Goal: Find specific page/section: Find specific page/section

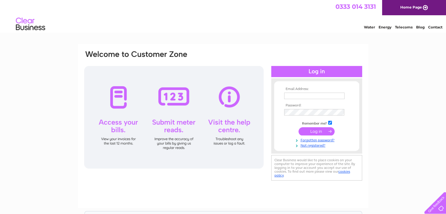
type input "[EMAIL_ADDRESS][DOMAIN_NAME]"
click at [317, 132] on input "submit" at bounding box center [316, 131] width 36 height 8
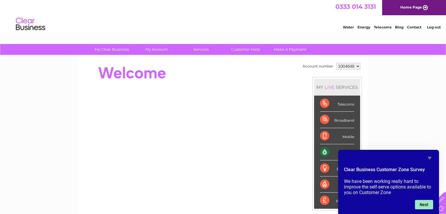
click at [423, 202] on button "Next" at bounding box center [424, 204] width 18 height 9
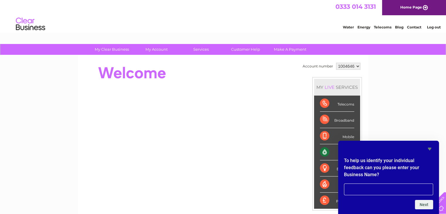
click at [429, 150] on icon "Hide survey" at bounding box center [429, 148] width 7 height 7
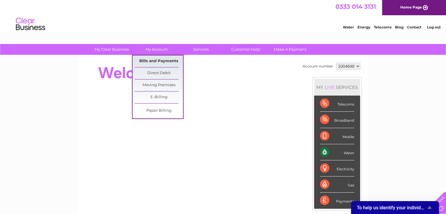
click at [158, 59] on link "Bills and Payments" at bounding box center [159, 61] width 48 height 12
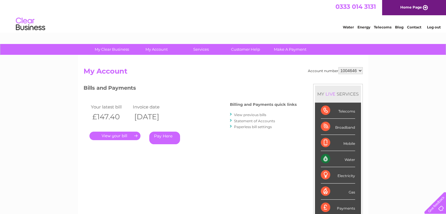
click at [111, 135] on link "." at bounding box center [114, 136] width 51 height 8
